Goal: Task Accomplishment & Management: Complete application form

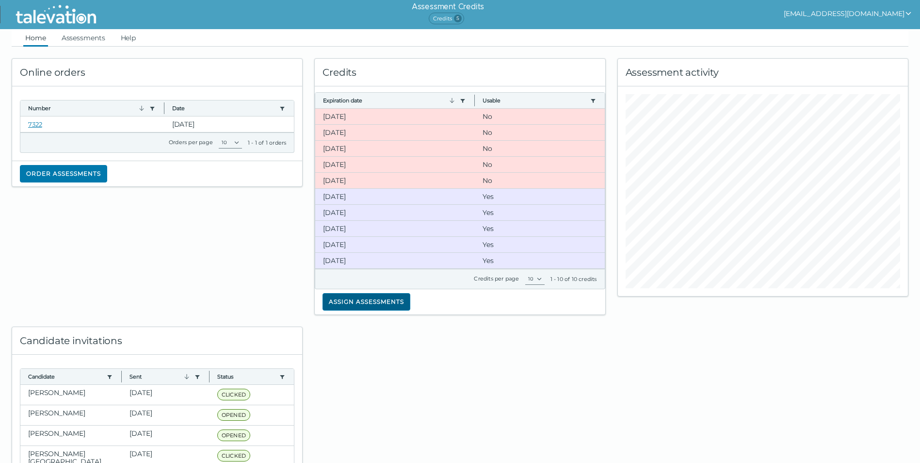
click at [357, 297] on button "Assign assessments" at bounding box center [367, 301] width 88 height 17
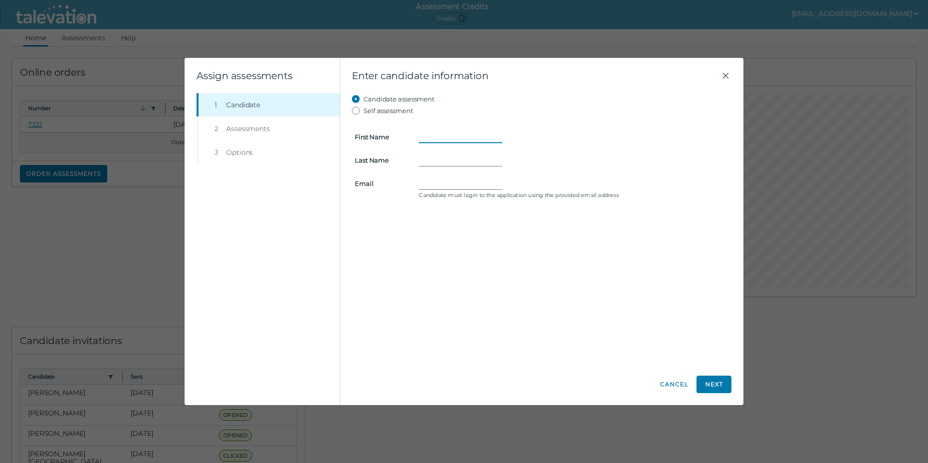
click at [438, 133] on input "First Name" at bounding box center [460, 137] width 83 height 12
type input "[PERSON_NAME]"
type input "Oakley"
paste input "[EMAIL_ADDRESS][DOMAIN_NAME]"
type input "[EMAIL_ADDRESS][DOMAIN_NAME]"
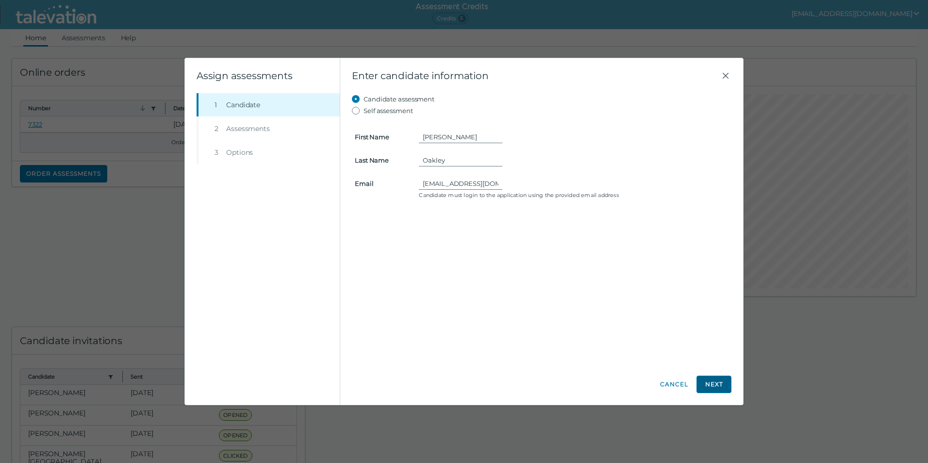
click at [714, 384] on button "Next" at bounding box center [713, 384] width 35 height 17
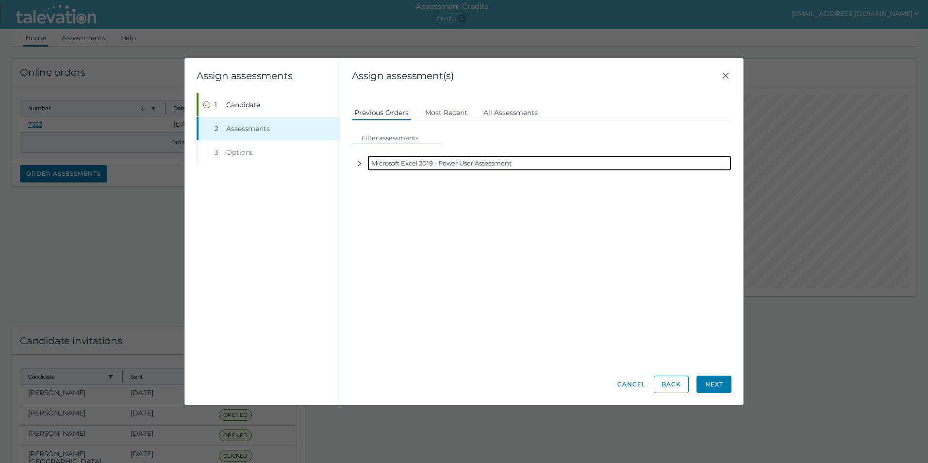
click at [406, 163] on div "Microsoft Excel 2019 - Power User Assessment" at bounding box center [549, 163] width 364 height 16
click at [358, 164] on icon "button" at bounding box center [360, 164] width 8 height 8
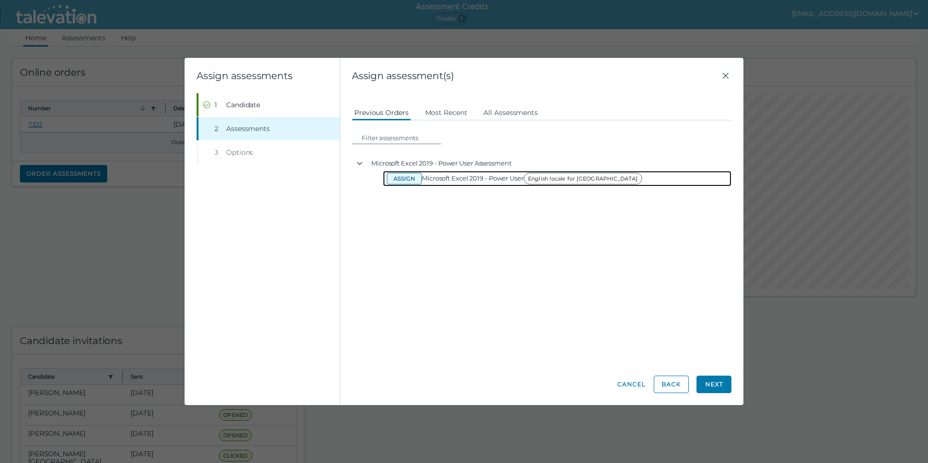
click at [399, 178] on button "Assign" at bounding box center [404, 179] width 35 height 12
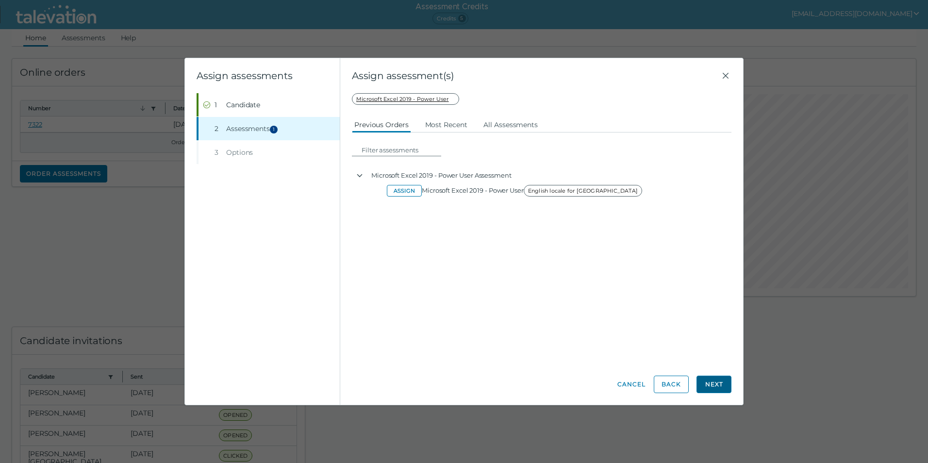
click at [720, 389] on button "Next" at bounding box center [713, 384] width 35 height 17
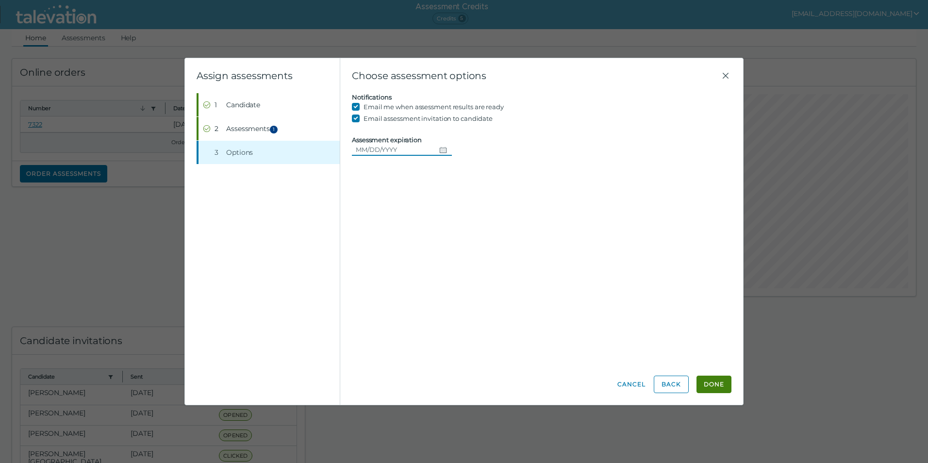
click at [441, 149] on icon "Choose date" at bounding box center [443, 150] width 8 height 8
click at [422, 231] on button "8" at bounding box center [420, 228] width 17 height 17
type input "[DATE]"
click at [714, 390] on button "Done" at bounding box center [713, 384] width 35 height 17
